Goal: Contribute content: Add original content to the website for others to see

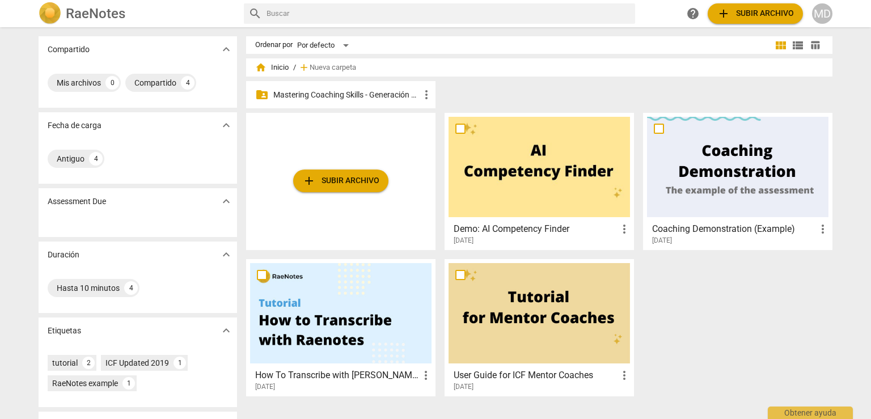
click at [302, 95] on p "Mastering Coaching Skills - Generación 31" at bounding box center [346, 95] width 146 height 12
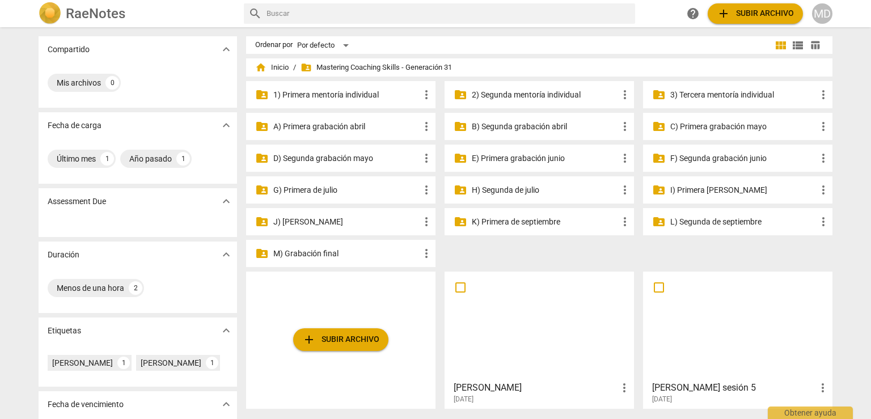
click at [694, 192] on p "I) Primera [PERSON_NAME]" at bounding box center [743, 190] width 146 height 12
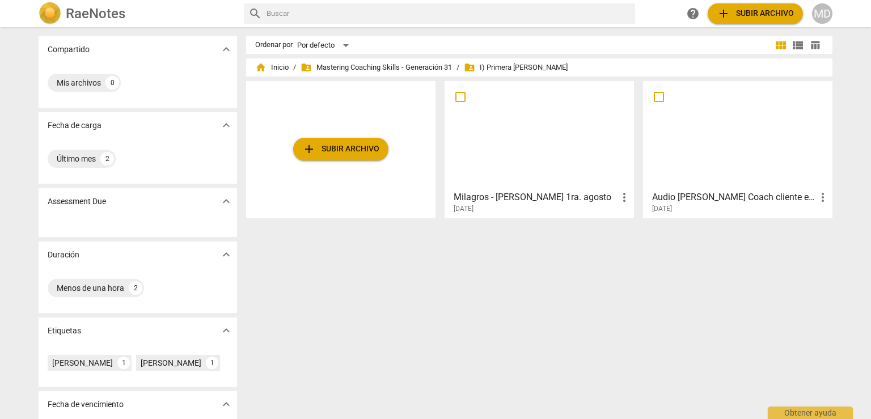
click at [346, 151] on span "add Subir archivo" at bounding box center [340, 149] width 77 height 14
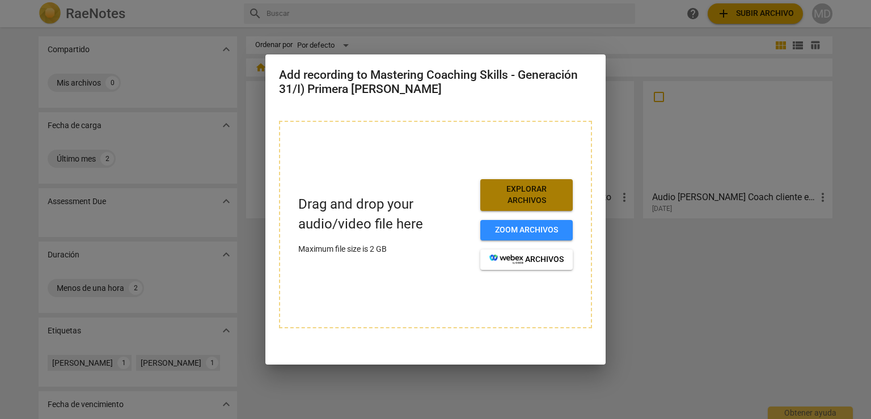
click at [528, 190] on span "Explorar archivos" at bounding box center [526, 195] width 74 height 22
drag, startPoint x: 671, startPoint y: 290, endPoint x: 663, endPoint y: 274, distance: 18.0
click at [671, 290] on div at bounding box center [435, 209] width 871 height 419
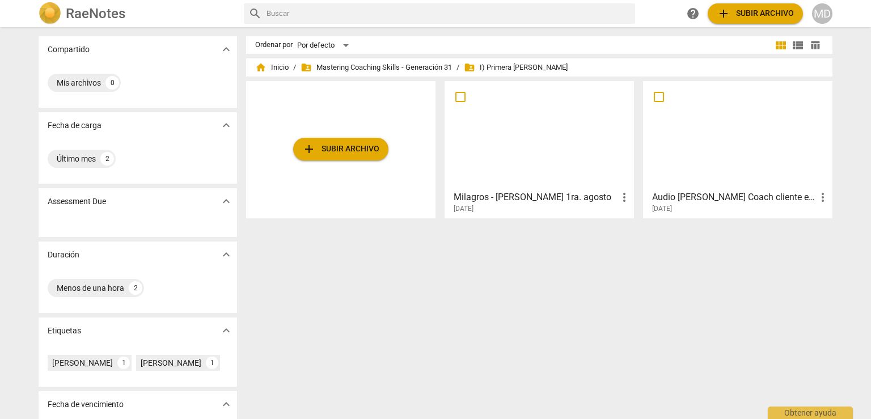
click at [631, 370] on div "Ordenar por Por defecto view_module view_list table_chart home Inicio / folder_…" at bounding box center [543, 223] width 595 height 374
click at [351, 156] on button "add Subir archivo" at bounding box center [340, 149] width 95 height 23
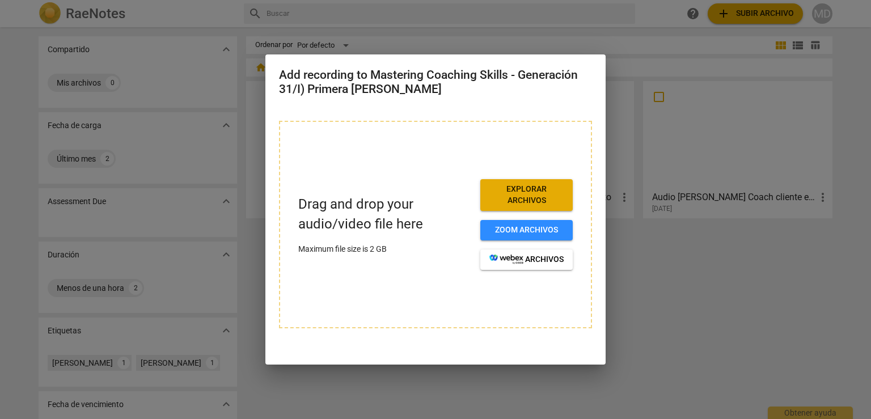
click at [532, 197] on span "Explorar archivos" at bounding box center [526, 195] width 74 height 22
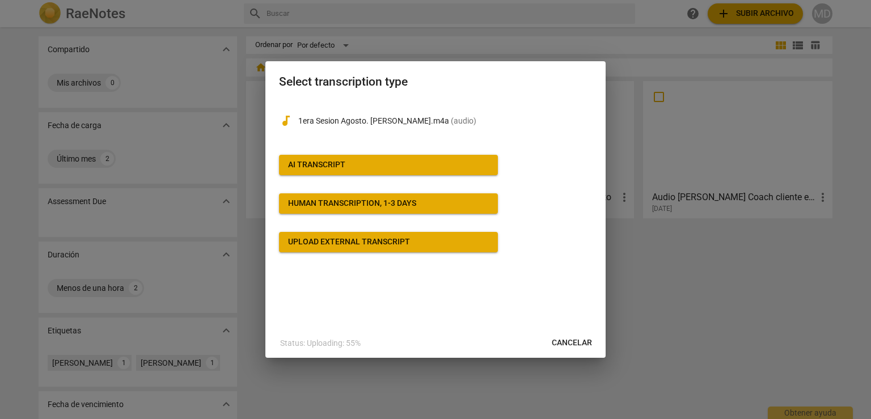
click at [323, 162] on div "AI Transcript" at bounding box center [316, 164] width 57 height 11
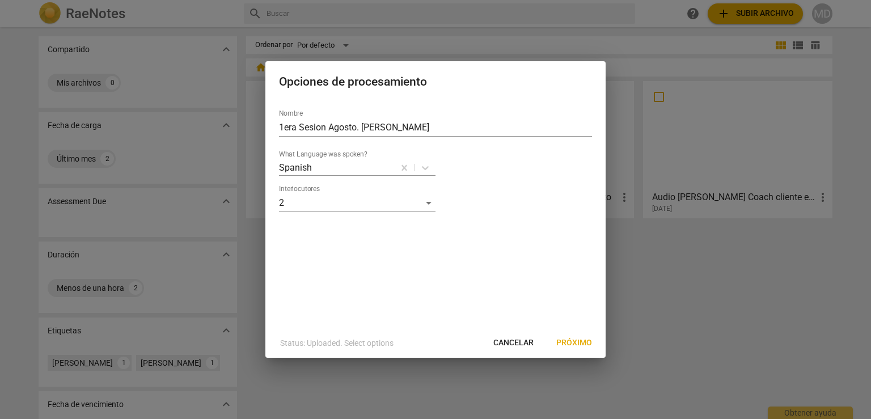
click at [578, 343] on span "Próximo" at bounding box center [574, 342] width 36 height 11
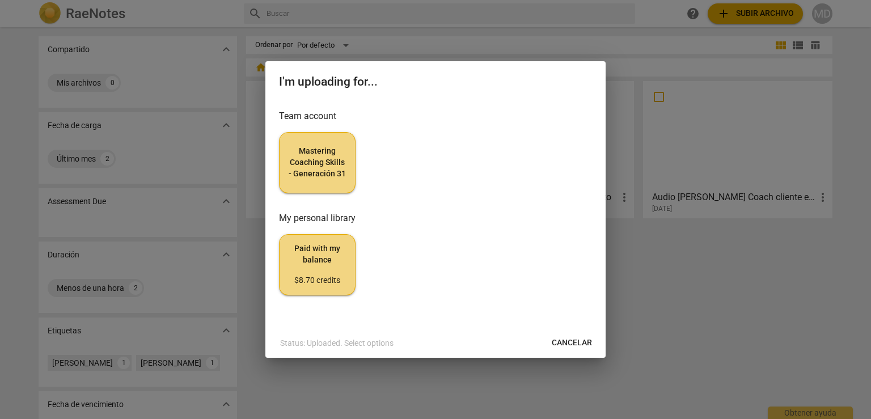
click at [328, 167] on span "Mastering Coaching Skills - Generación 31" at bounding box center [317, 162] width 57 height 33
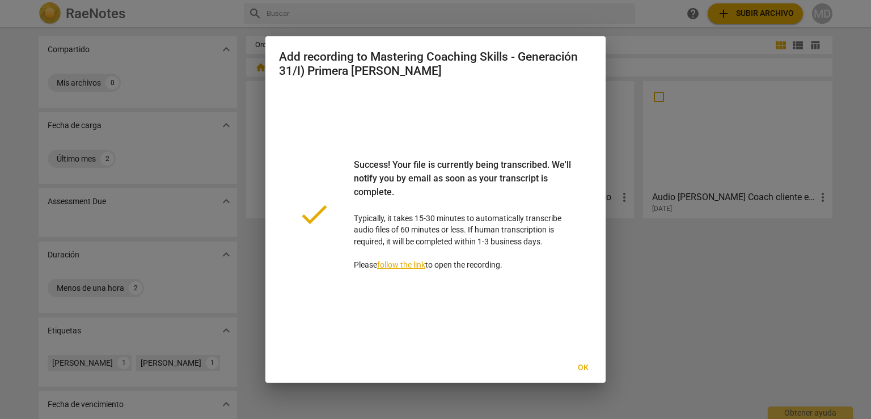
click at [584, 367] on span "Ok" at bounding box center [583, 367] width 18 height 11
